Goal: Task Accomplishment & Management: Complete application form

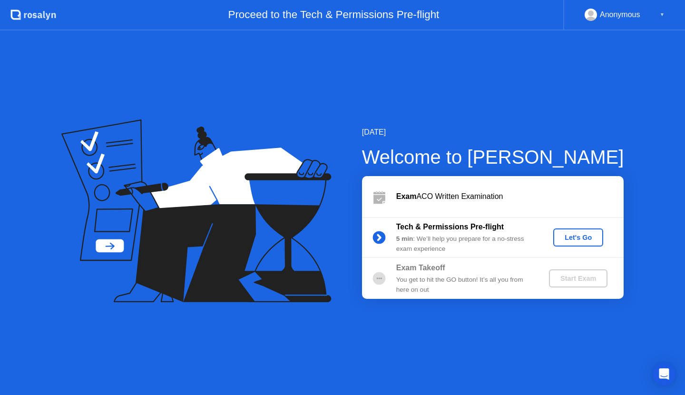
click at [571, 237] on div "Let's Go" at bounding box center [578, 238] width 42 height 8
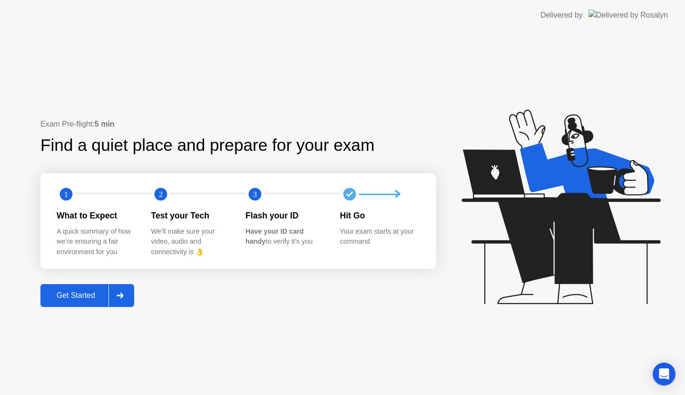
click at [90, 293] on div "Get Started" at bounding box center [75, 295] width 65 height 9
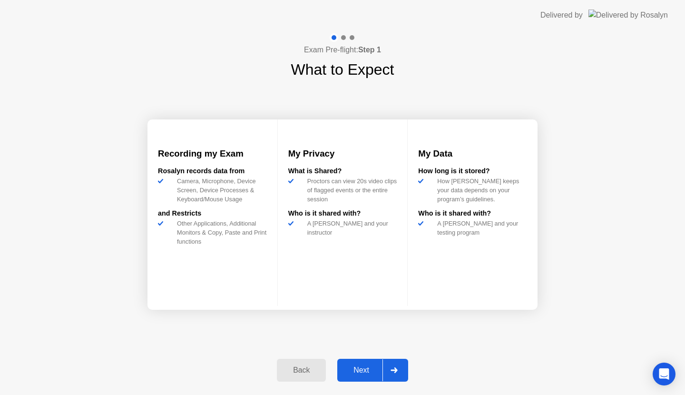
click at [367, 368] on div "Next" at bounding box center [361, 370] width 42 height 9
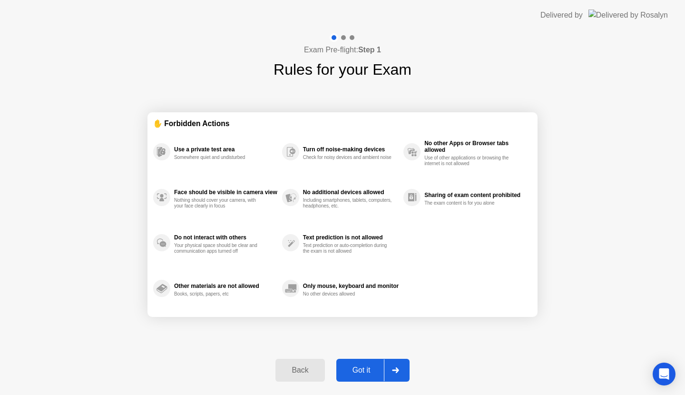
click at [367, 368] on div "Got it" at bounding box center [361, 370] width 45 height 9
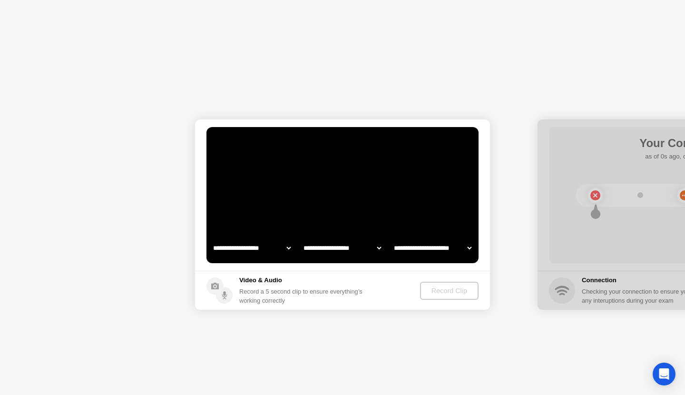
select select "**********"
select select "*******"
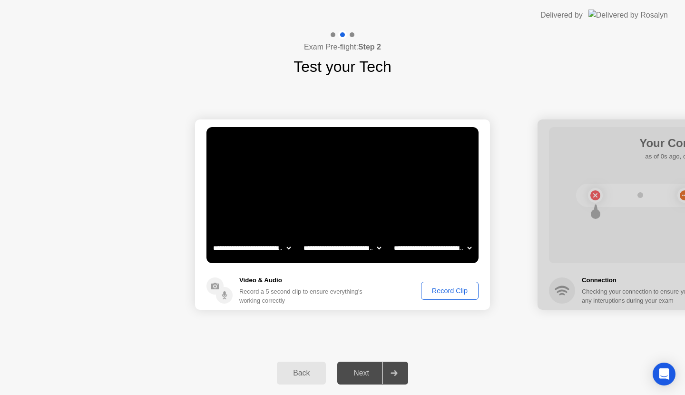
click at [443, 290] on div "Record Clip" at bounding box center [450, 291] width 51 height 8
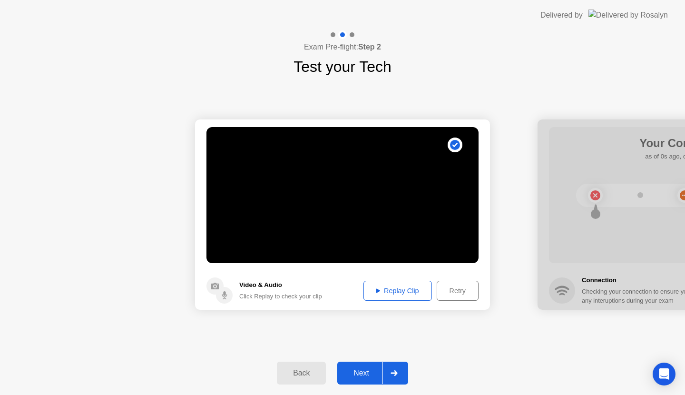
click at [361, 373] on div "Next" at bounding box center [361, 373] width 42 height 9
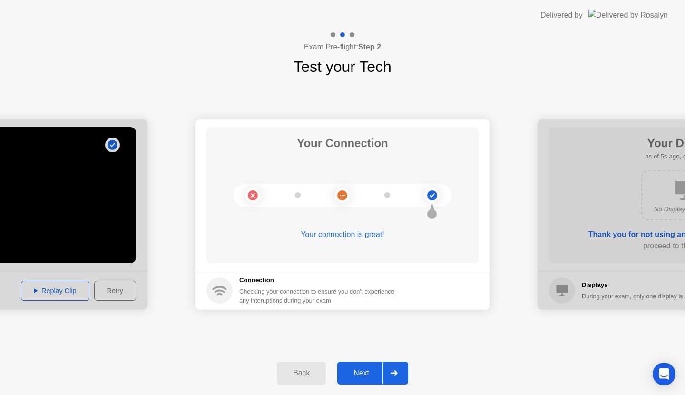
click at [431, 193] on circle at bounding box center [432, 195] width 10 height 10
click at [349, 369] on div "Next" at bounding box center [361, 373] width 42 height 9
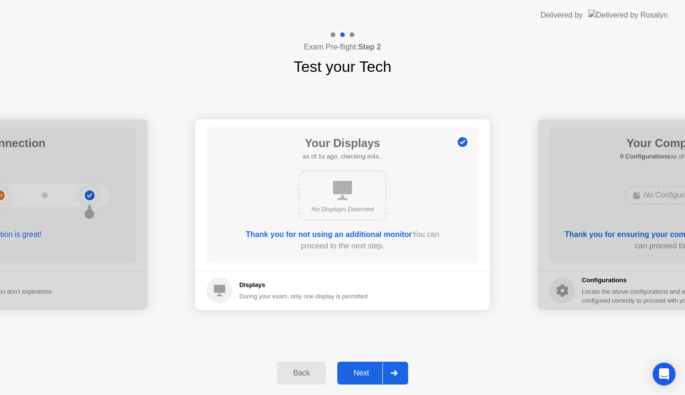
click at [349, 369] on div "Next" at bounding box center [361, 373] width 42 height 9
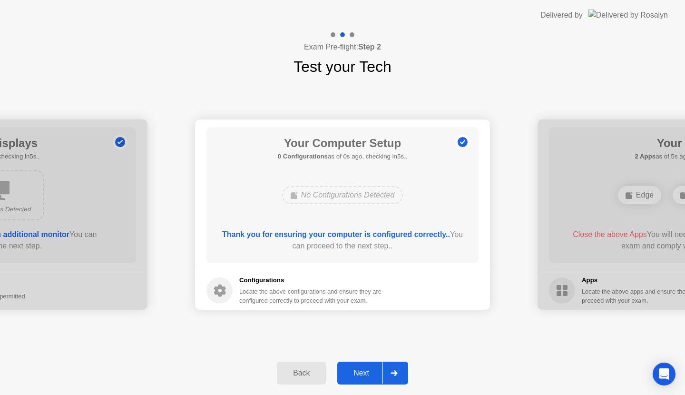
click at [349, 369] on div "Next" at bounding box center [361, 373] width 42 height 9
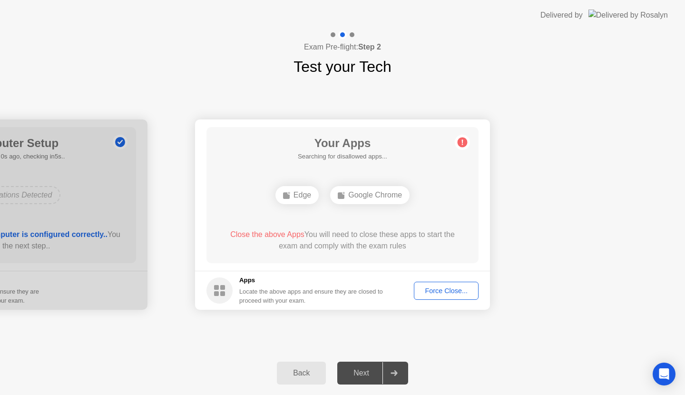
click at [311, 369] on div "Back" at bounding box center [301, 373] width 43 height 9
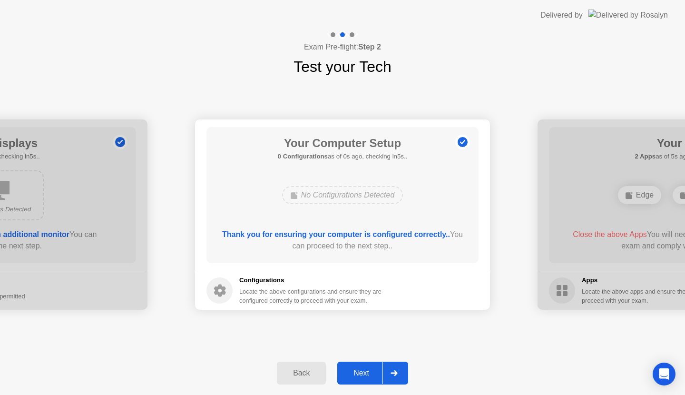
click at [359, 366] on button "Next" at bounding box center [372, 373] width 71 height 23
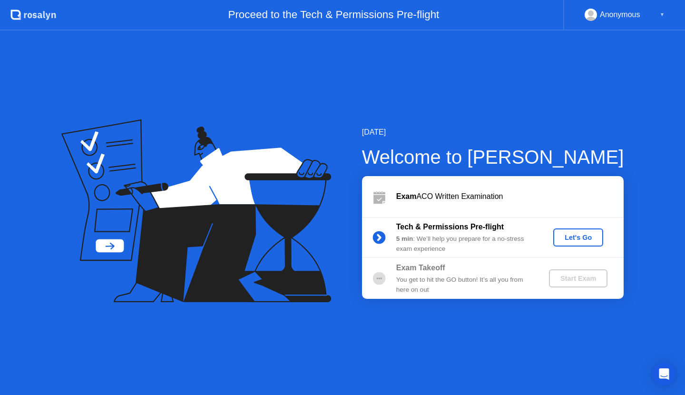
click at [578, 234] on div "Let's Go" at bounding box center [578, 238] width 42 height 8
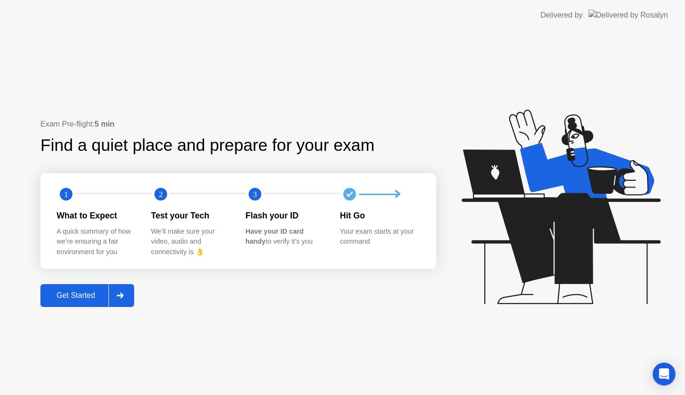
click at [86, 292] on div "Get Started" at bounding box center [75, 295] width 65 height 9
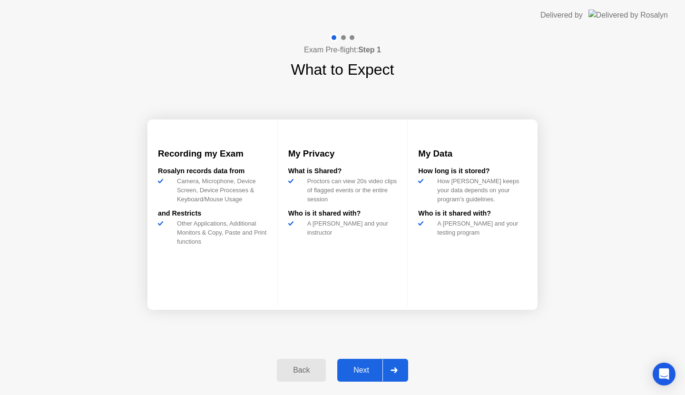
click at [357, 366] on div "Next" at bounding box center [361, 370] width 42 height 9
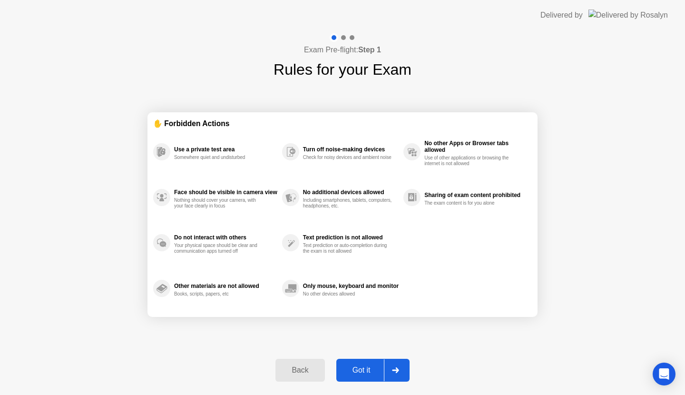
click at [354, 370] on div "Got it" at bounding box center [361, 370] width 45 height 9
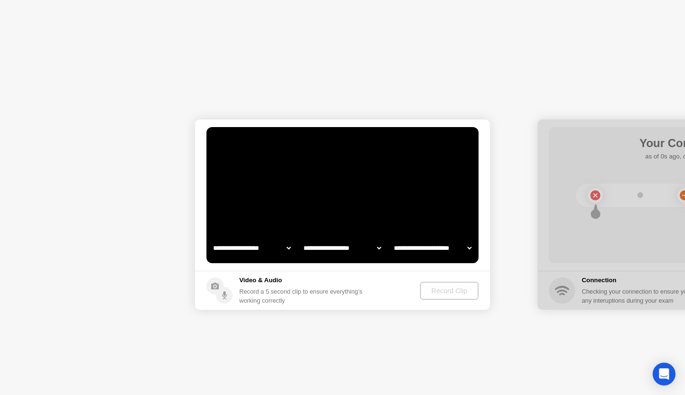
select select "**********"
select select "*******"
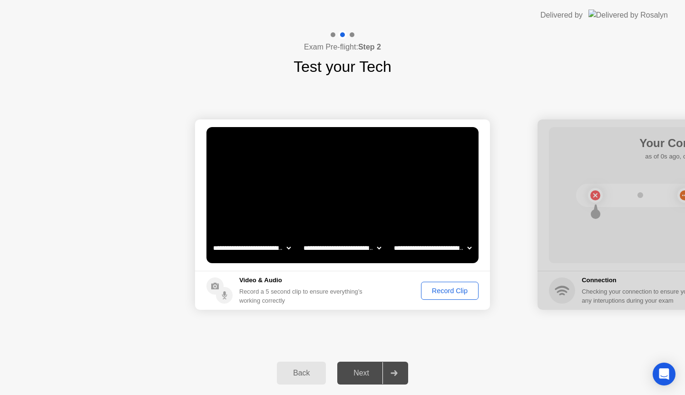
click at [446, 287] on div "Record Clip" at bounding box center [450, 291] width 51 height 8
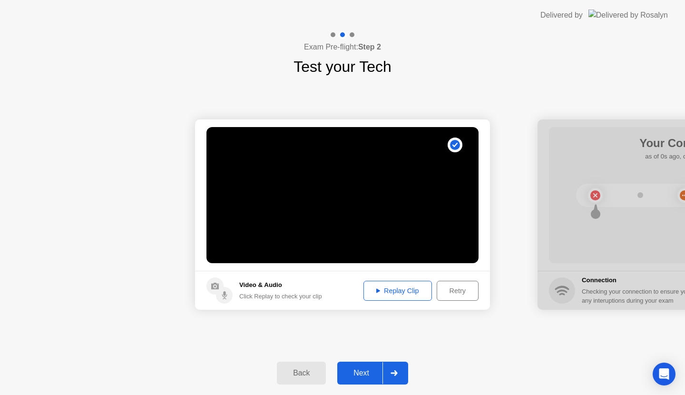
click at [414, 284] on button "Replay Clip" at bounding box center [398, 291] width 69 height 20
click at [454, 287] on div "Retry" at bounding box center [457, 291] width 35 height 8
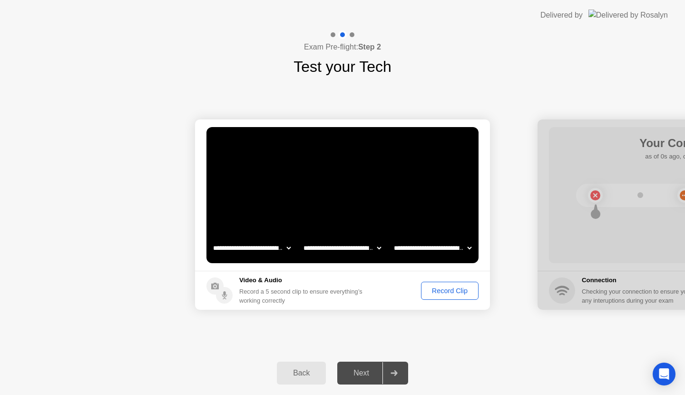
click at [440, 288] on div "Record Clip" at bounding box center [450, 291] width 51 height 8
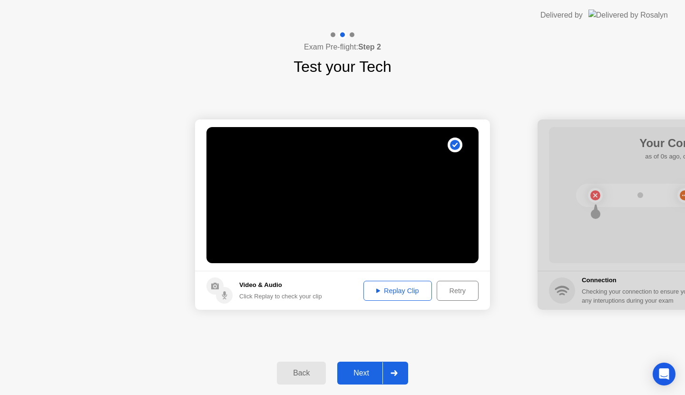
click at [408, 281] on button "Replay Clip" at bounding box center [398, 291] width 69 height 20
click at [361, 375] on div "Next" at bounding box center [361, 373] width 42 height 9
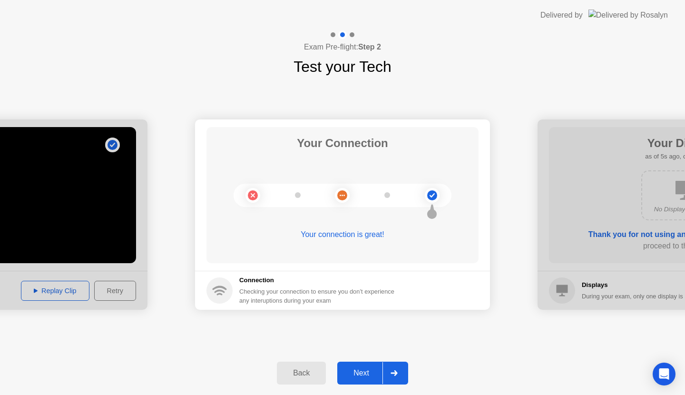
click at [361, 375] on div "Next" at bounding box center [361, 373] width 42 height 9
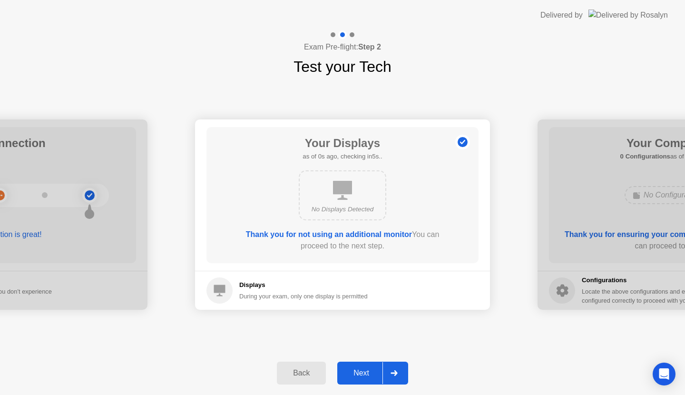
click at [361, 375] on div "Next" at bounding box center [361, 373] width 42 height 9
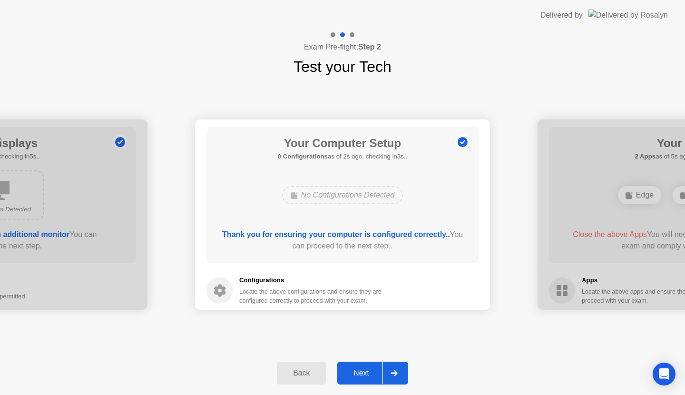
click at [361, 375] on div "Next" at bounding box center [361, 373] width 42 height 9
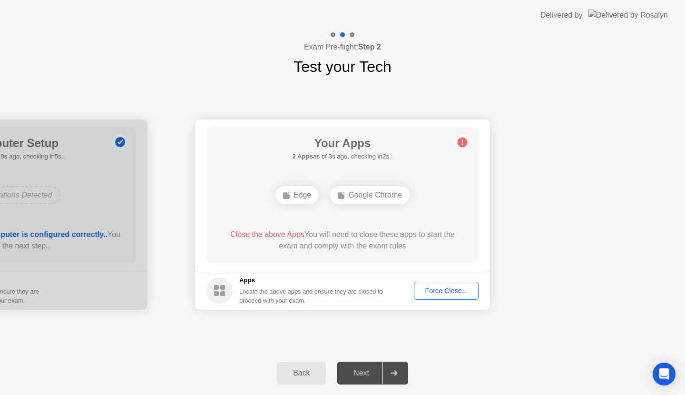
click at [436, 291] on div "Force Close..." at bounding box center [446, 291] width 58 height 8
click at [434, 289] on div "Force Close..." at bounding box center [446, 291] width 58 height 8
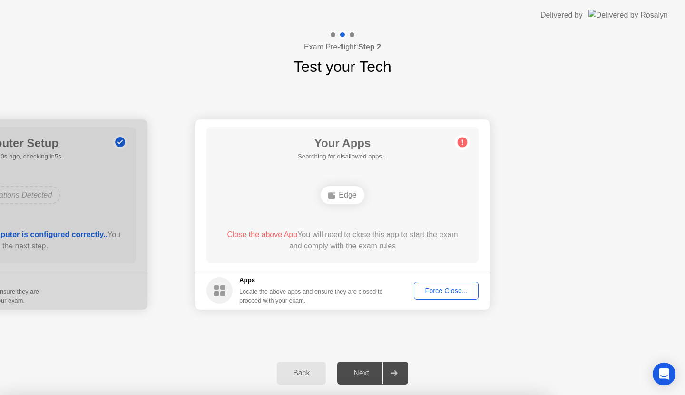
click at [280, 235] on span "Close the above App" at bounding box center [262, 234] width 70 height 8
click at [261, 233] on span "Close the above App" at bounding box center [262, 234] width 70 height 8
click at [425, 287] on div "Force Close..." at bounding box center [446, 291] width 58 height 8
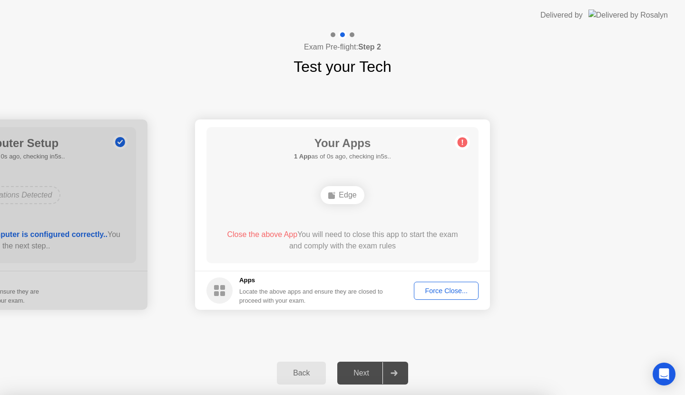
click at [222, 289] on rect at bounding box center [222, 287] width 5 height 5
click at [433, 287] on div "Force Close..." at bounding box center [446, 291] width 58 height 8
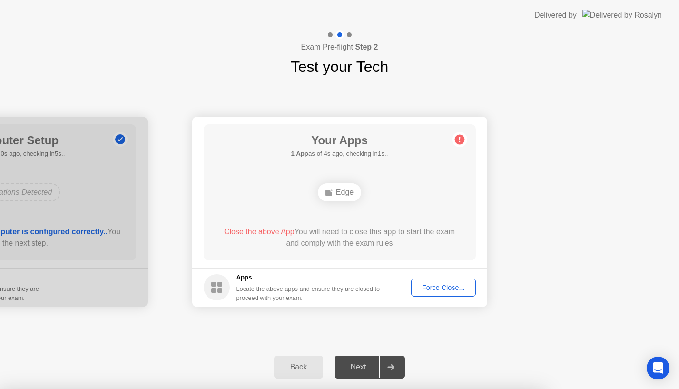
click at [343, 185] on div "Edge" at bounding box center [339, 192] width 43 height 18
click at [392, 366] on icon at bounding box center [391, 367] width 7 height 6
click at [369, 366] on div "Next" at bounding box center [358, 367] width 42 height 9
click at [115, 241] on div at bounding box center [-1, 212] width 295 height 190
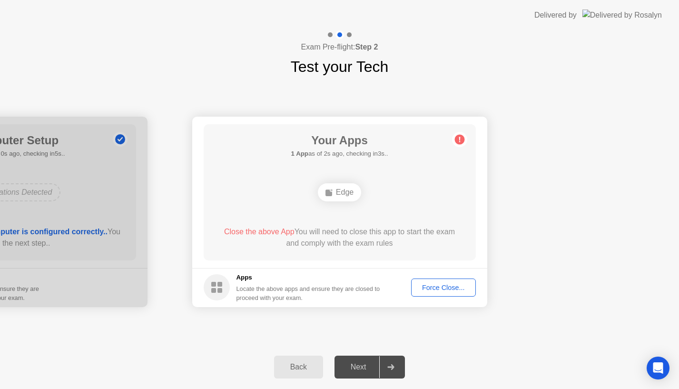
click at [428, 291] on div "Force Close..." at bounding box center [444, 288] width 58 height 8
click at [655, 361] on div "Open Intercom Messenger" at bounding box center [658, 368] width 25 height 25
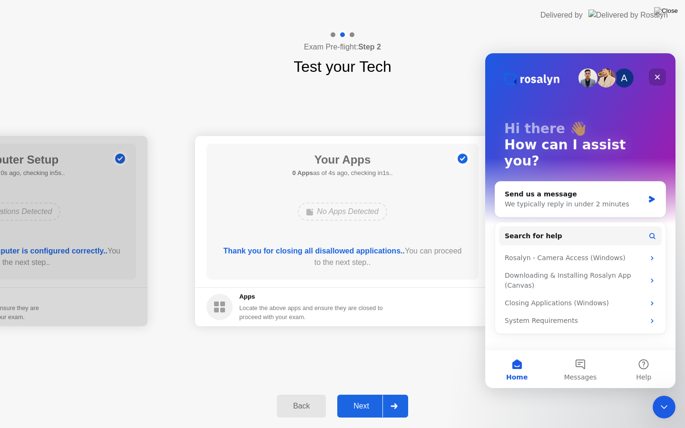
click at [658, 78] on icon "Close" at bounding box center [658, 77] width 8 height 8
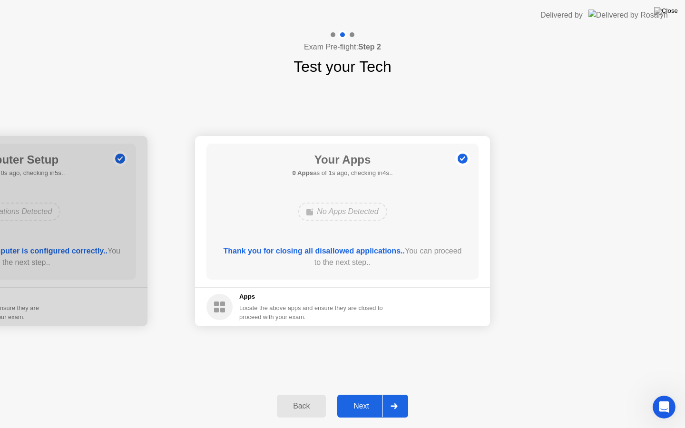
click at [361, 395] on div "Next" at bounding box center [361, 406] width 42 height 9
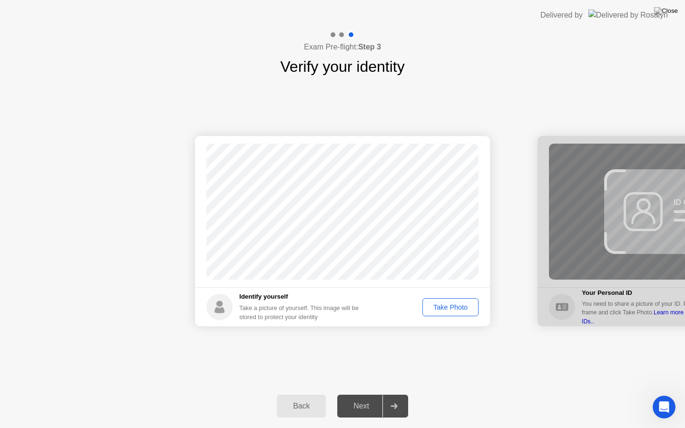
click at [442, 308] on div "Take Photo" at bounding box center [451, 308] width 50 height 8
click at [366, 395] on div "Next" at bounding box center [361, 406] width 42 height 9
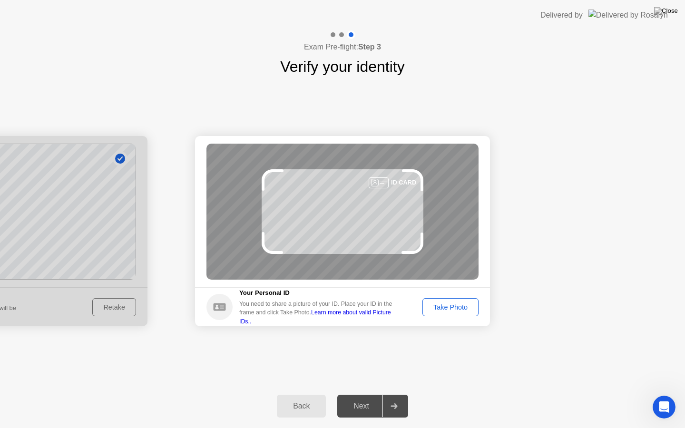
click at [446, 301] on button "Take Photo" at bounding box center [451, 307] width 56 height 18
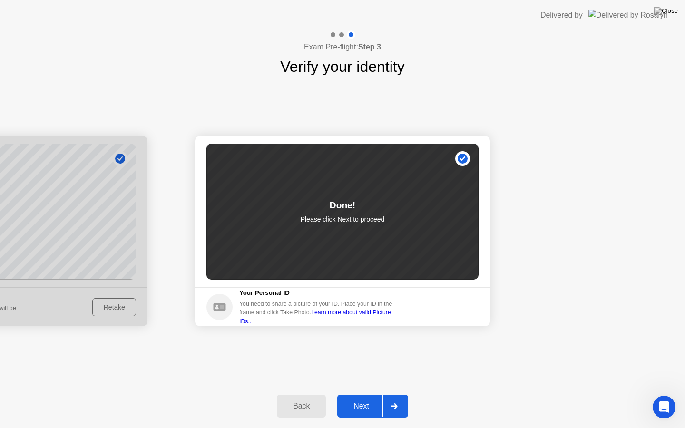
click at [367, 395] on div "Next" at bounding box center [361, 406] width 42 height 9
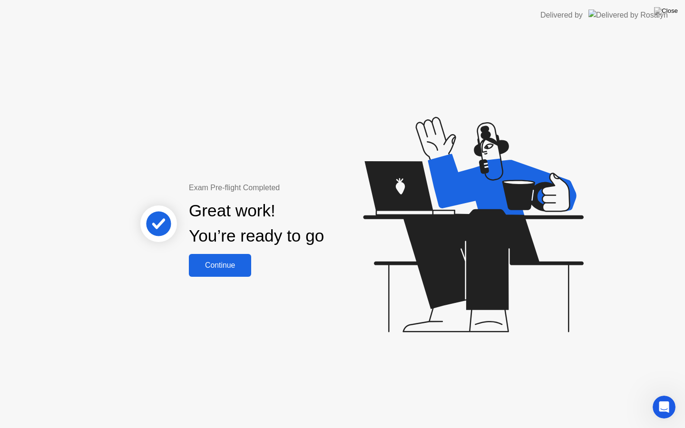
click at [223, 265] on div "Continue" at bounding box center [220, 265] width 57 height 9
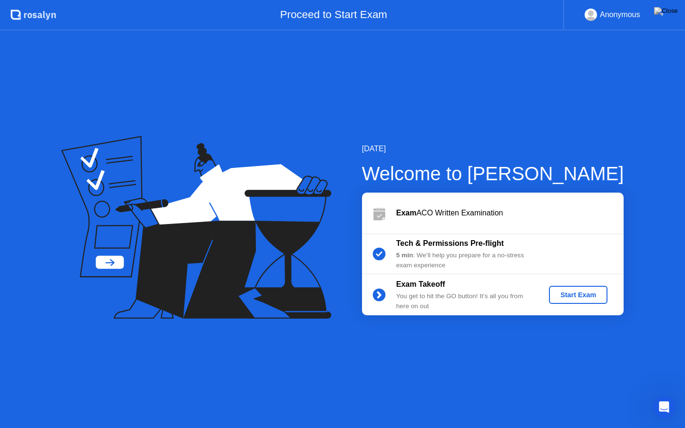
click at [572, 293] on div "Start Exam" at bounding box center [578, 295] width 51 height 8
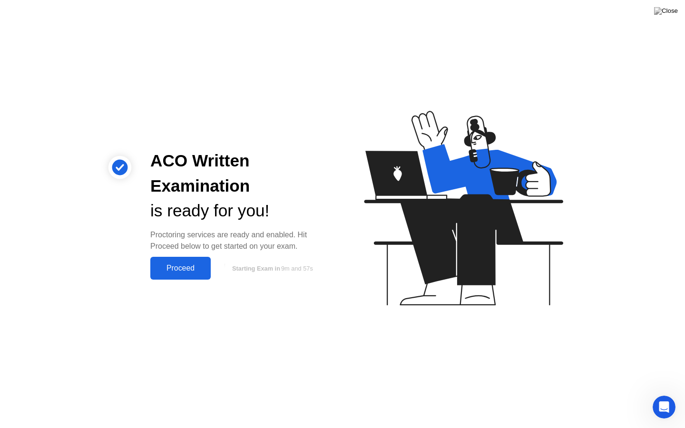
click at [197, 262] on button "Proceed" at bounding box center [180, 268] width 60 height 23
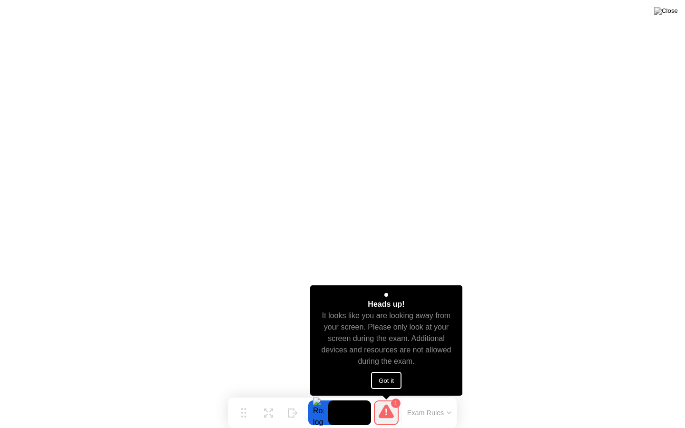
click at [386, 378] on button "Got it" at bounding box center [386, 380] width 30 height 17
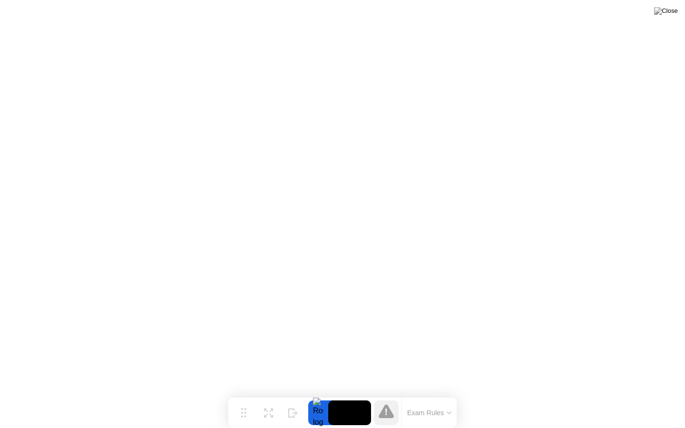
click at [385, 395] on icon at bounding box center [386, 412] width 15 height 14
click at [436, 395] on div "Exam Rules" at bounding box center [429, 413] width 55 height 30
click at [433, 395] on div "Exam Rules" at bounding box center [429, 413] width 55 height 30
click at [674, 12] on img at bounding box center [666, 11] width 24 height 8
